Goal: Browse casually

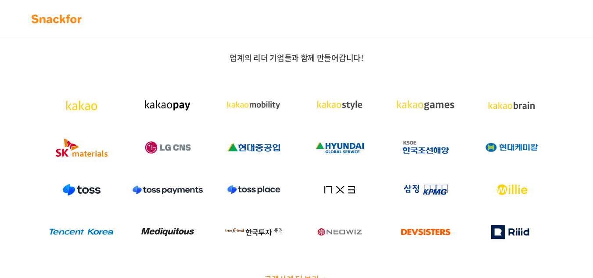
drag, startPoint x: 261, startPoint y: 249, endPoint x: 266, endPoint y: 131, distance: 117.8
click at [47, 20] on img at bounding box center [56, 19] width 55 height 14
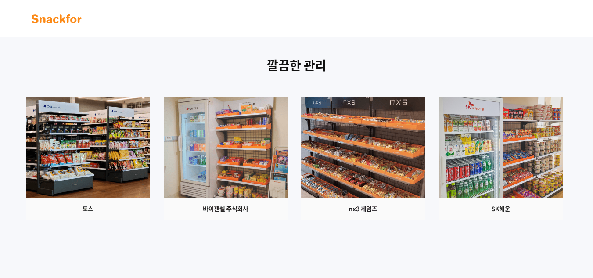
click at [285, 125] on img at bounding box center [226, 159] width 124 height 124
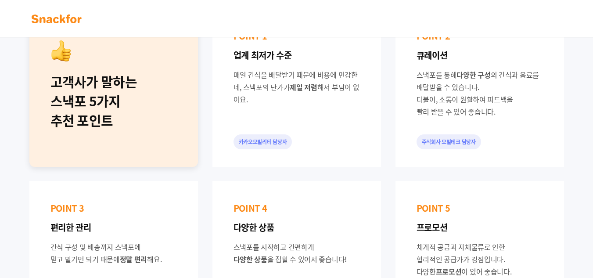
scroll to position [176, 0]
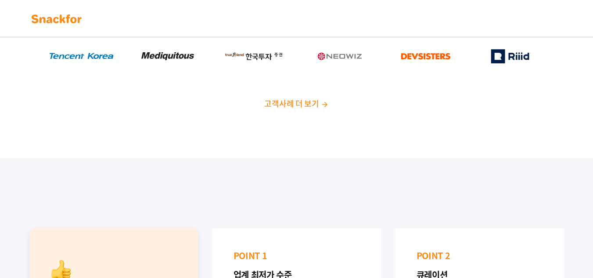
click at [65, 19] on img at bounding box center [56, 19] width 55 height 14
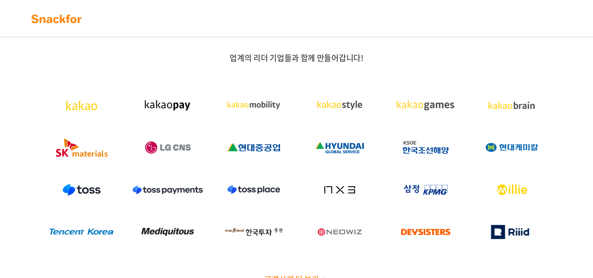
click at [293, 53] on span "업계의 리더 기업들과 함께 만들어갑니다!" at bounding box center [296, 58] width 133 height 12
drag, startPoint x: 201, startPoint y: 13, endPoint x: 179, endPoint y: 18, distance: 22.2
click at [199, 13] on div at bounding box center [296, 18] width 549 height 19
click at [145, 25] on div at bounding box center [296, 18] width 549 height 19
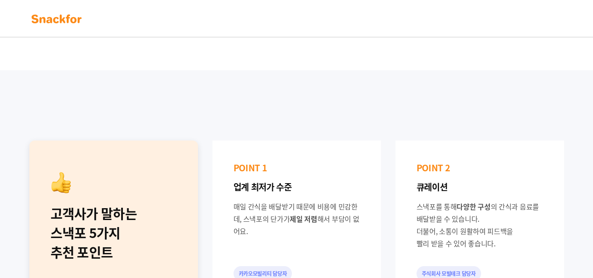
scroll to position [132, 0]
